Goal: Task Accomplishment & Management: Use online tool/utility

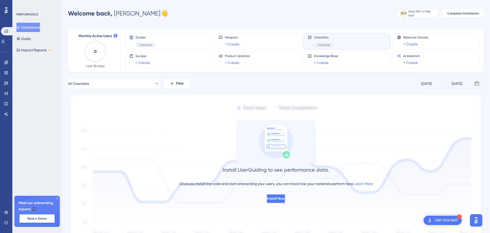
click at [285, 200] on button "Install Now" at bounding box center [276, 198] width 19 height 9
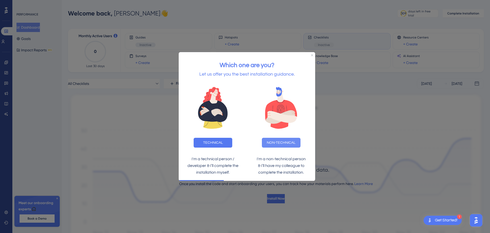
click at [273, 144] on button "NON-TECHNICAL" at bounding box center [281, 143] width 39 height 10
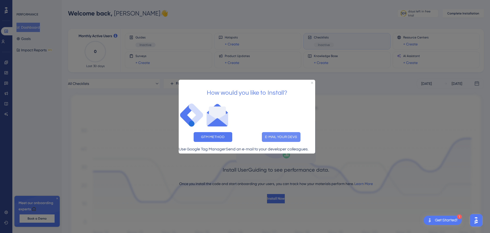
click at [270, 133] on button "E-MAIL YOUR DEVS" at bounding box center [281, 137] width 39 height 10
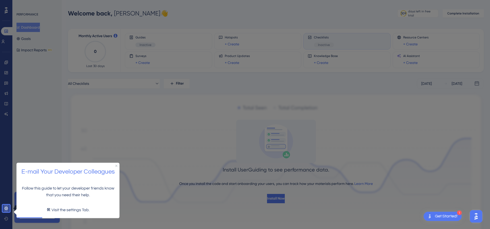
click at [8, 209] on link at bounding box center [6, 208] width 4 height 8
click at [60, 211] on p "🛠 Visit the settings Tab." at bounding box center [68, 209] width 95 height 7
click at [6, 207] on icon at bounding box center [6, 208] width 4 height 4
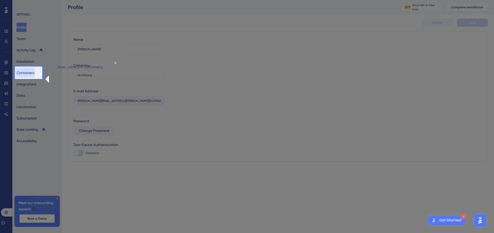
click at [27, 74] on button "Containers" at bounding box center [25, 72] width 18 height 9
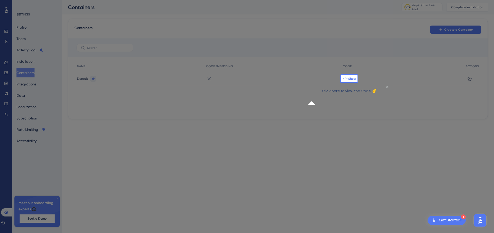
click at [347, 78] on span "</> Show" at bounding box center [349, 79] width 13 height 4
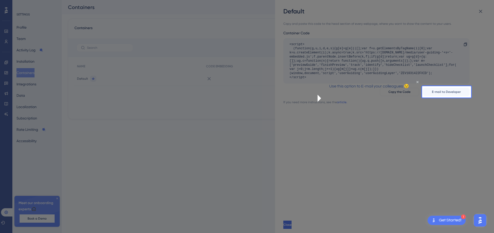
click at [441, 71] on div "<script> (function(g,u,i,d,e,s){g[e]=g[e]||[];var f=u.getElementsByTagName(i)[0…" at bounding box center [374, 60] width 169 height 37
click at [416, 83] on icon "Close Preview" at bounding box center [417, 82] width 2 height 2
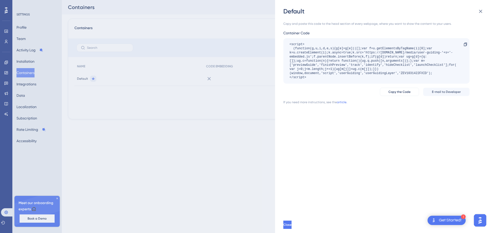
click at [306, 80] on div "<script> (function(g,u,i,d,e,s){g[e]=g[e]||[];var f=u.getElementsByTagName(i)[0…" at bounding box center [376, 60] width 186 height 45
drag, startPoint x: 310, startPoint y: 78, endPoint x: 284, endPoint y: 45, distance: 42.3
click at [284, 45] on div "<script> (function(g,u,i,d,e,s){g[e]=g[e]||[];var f=u.getElementsByTagName(i)[0…" at bounding box center [376, 60] width 186 height 45
copy div "<script> (function(g,u,i,d,e,s){g[e]=g[e]||[];var f=u.getElementsByTagName(i)[0…"
click at [393, 93] on span "Copy the Code" at bounding box center [400, 92] width 22 height 4
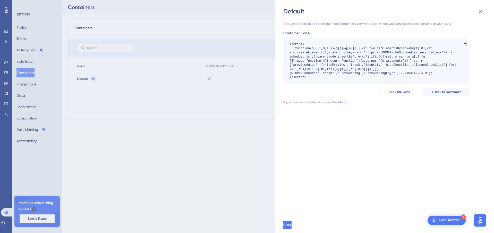
copy div "<script> (function(g,u,i,d,e,s){g[e]=g[e]||[];var f=u.getElementsByTagName(i)[0…"
click at [401, 93] on span "Copy the Code" at bounding box center [400, 92] width 22 height 4
click at [342, 102] on link "article." at bounding box center [342, 102] width 10 height 4
